Goal: Task Accomplishment & Management: Use online tool/utility

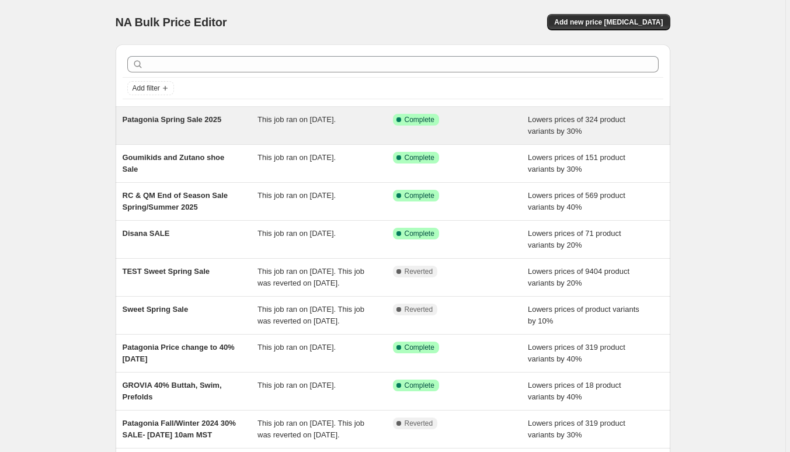
click at [204, 134] on div "Patagonia Spring Sale 2025" at bounding box center [190, 125] width 135 height 23
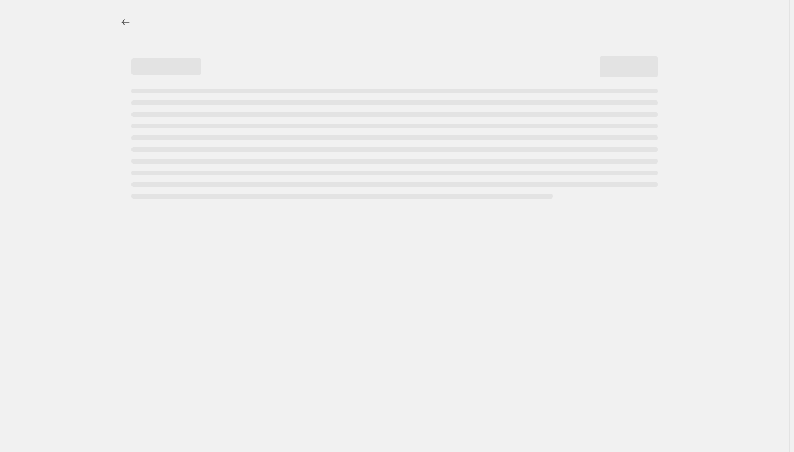
select select "percentage"
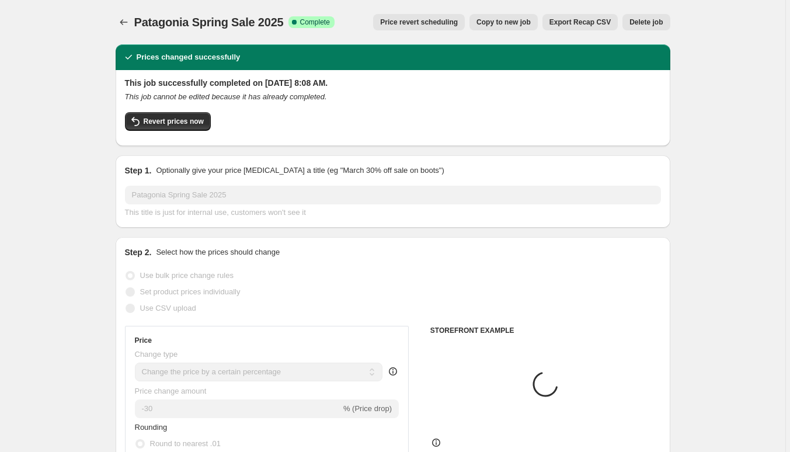
select select "tag"
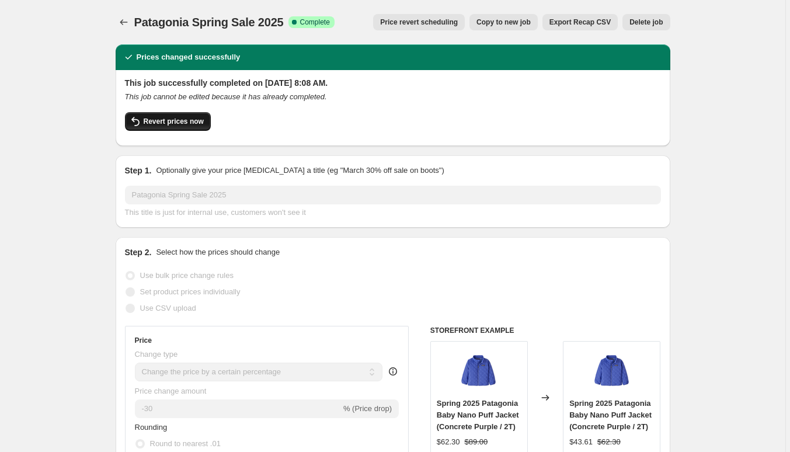
click at [176, 119] on span "Revert prices now" at bounding box center [174, 121] width 60 height 9
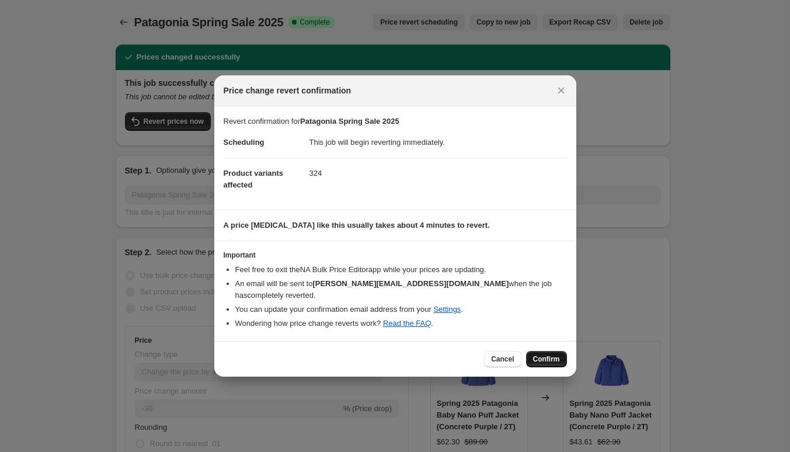
click at [554, 359] on span "Confirm" at bounding box center [546, 358] width 27 height 9
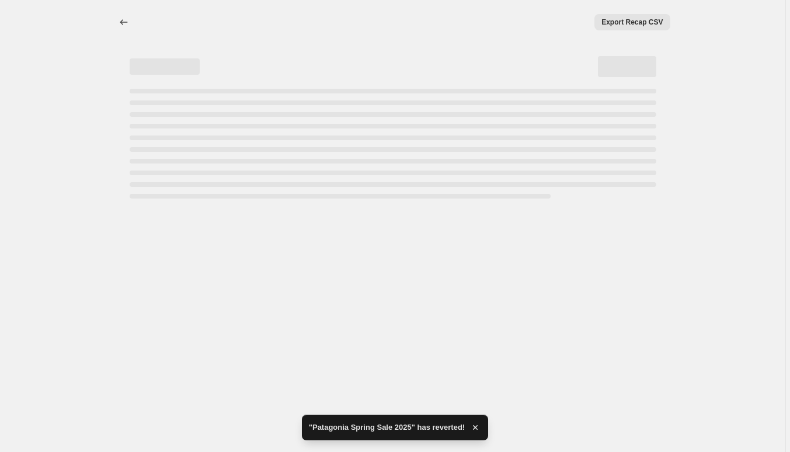
select select "percentage"
select select "tag"
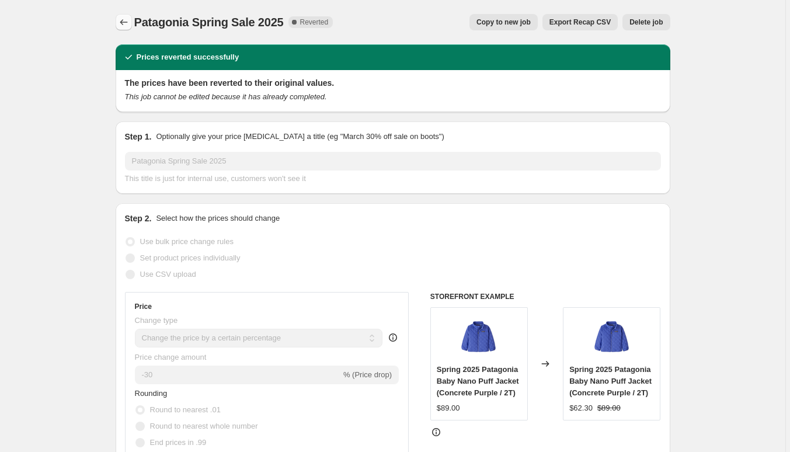
click at [119, 19] on icon "Price change jobs" at bounding box center [124, 22] width 12 height 12
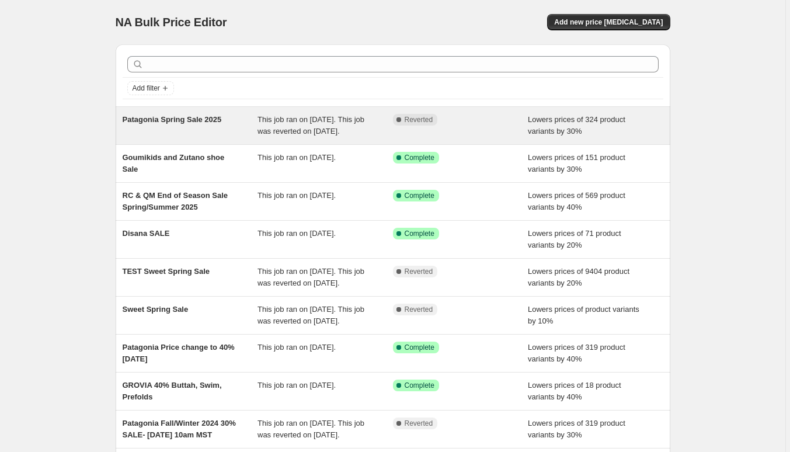
click at [211, 120] on span "Patagonia Spring Sale 2025" at bounding box center [172, 119] width 99 height 9
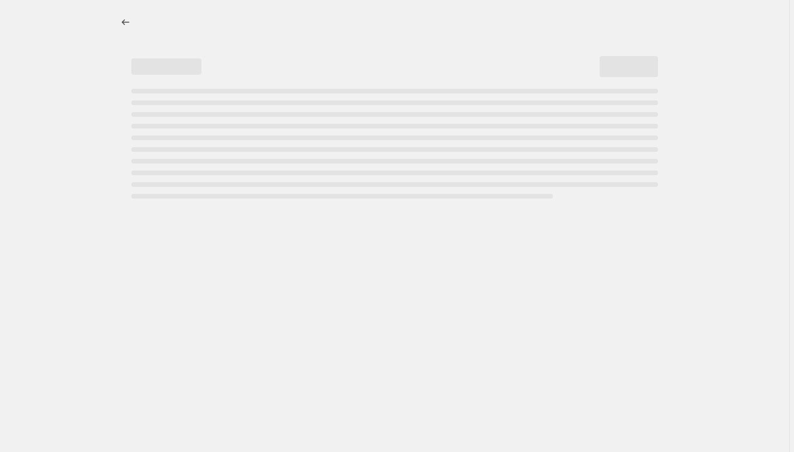
select select "percentage"
select select "tag"
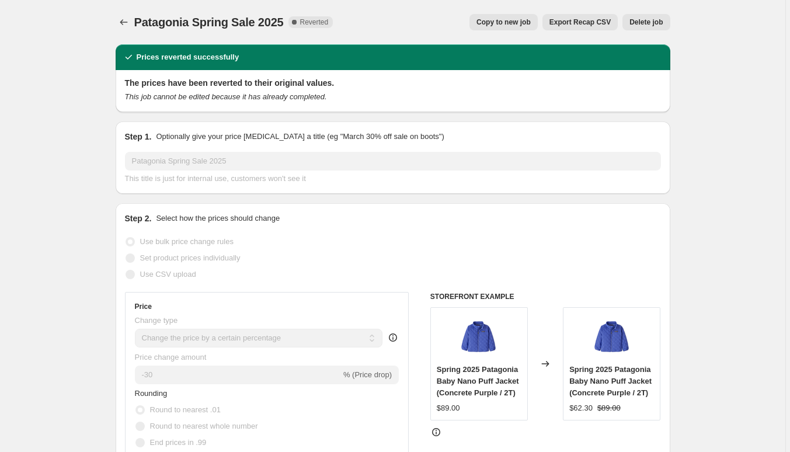
click at [499, 21] on span "Copy to new job" at bounding box center [503, 22] width 54 height 9
select select "percentage"
select select "tag"
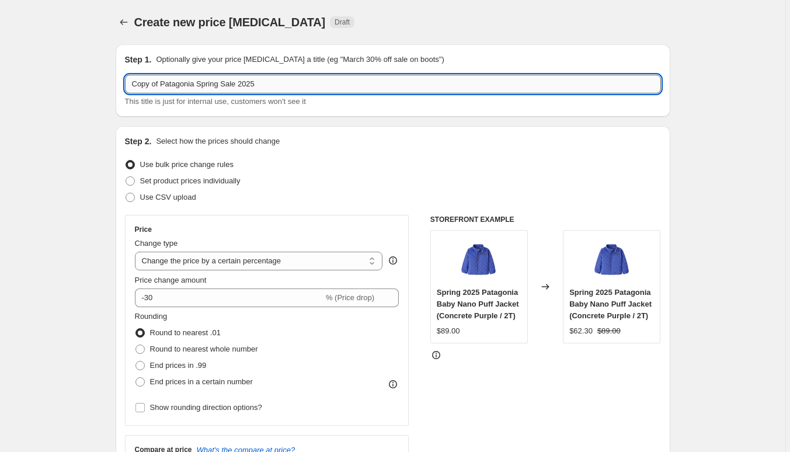
click at [286, 84] on input "Copy of Patagonia Spring Sale 2025" at bounding box center [393, 84] width 536 height 19
click at [162, 82] on input "Copy of Patagonia Spring Sale 2025" at bounding box center [393, 84] width 536 height 19
type input "40% Patagonia Spring Sale 2025"
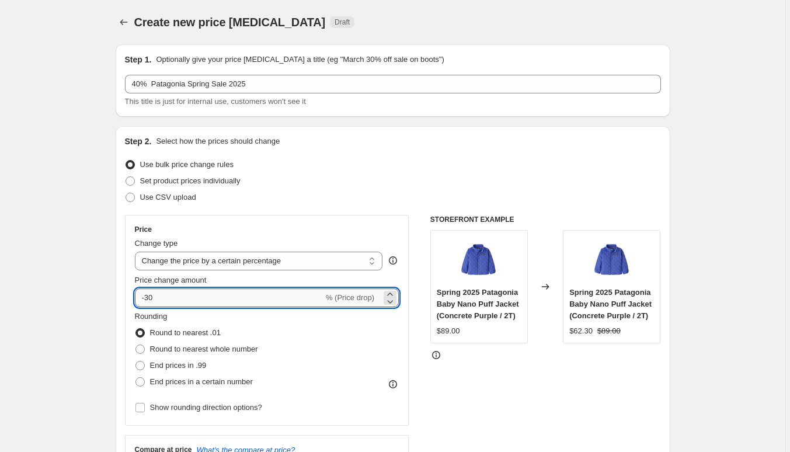
click at [182, 300] on input "-30" at bounding box center [229, 297] width 189 height 19
type input "-3"
type input "-40"
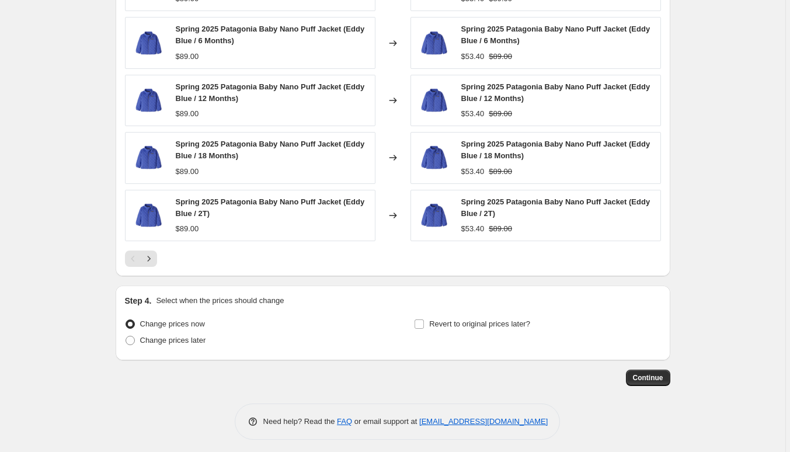
scroll to position [865, 0]
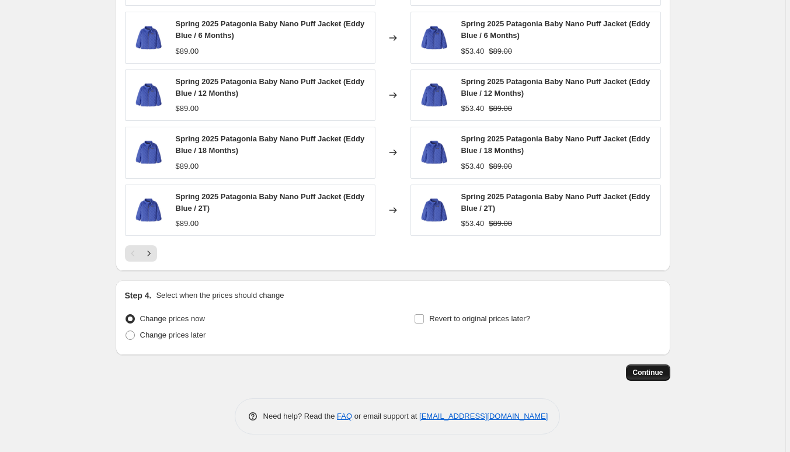
click at [638, 371] on span "Continue" at bounding box center [648, 372] width 30 height 9
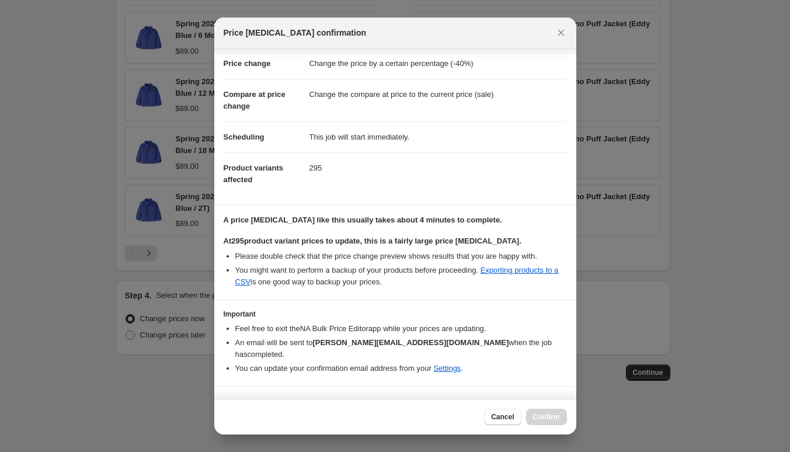
scroll to position [32, 0]
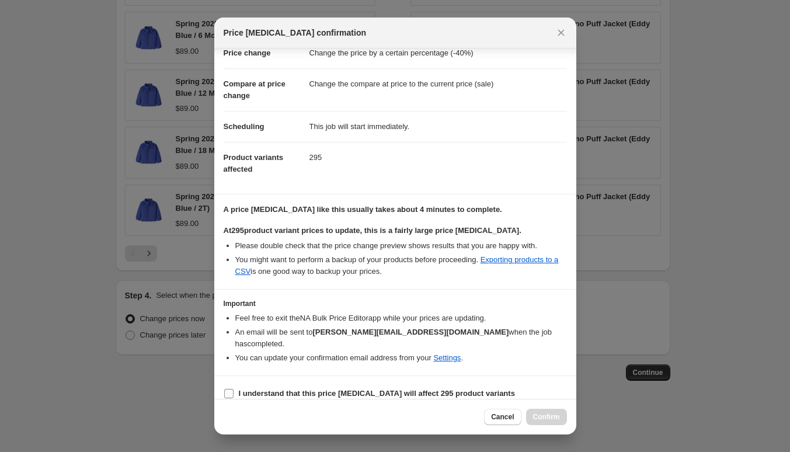
click at [232, 389] on input "I understand that this price [MEDICAL_DATA] will affect 295 product variants" at bounding box center [228, 393] width 9 height 9
checkbox input "true"
click at [552, 418] on span "Confirm" at bounding box center [546, 416] width 27 height 9
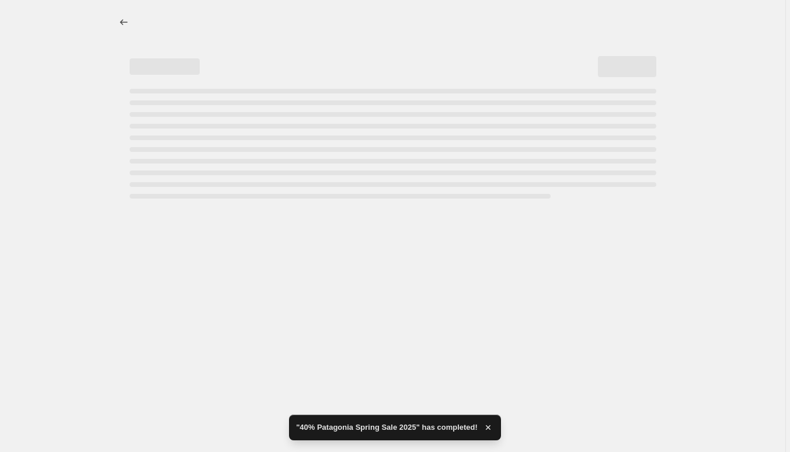
select select "percentage"
select select "tag"
